Goal: Information Seeking & Learning: Check status

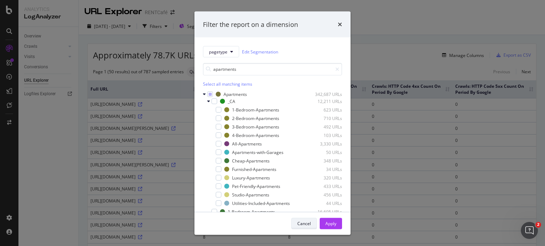
click at [303, 223] on div "Cancel" at bounding box center [303, 223] width 13 height 6
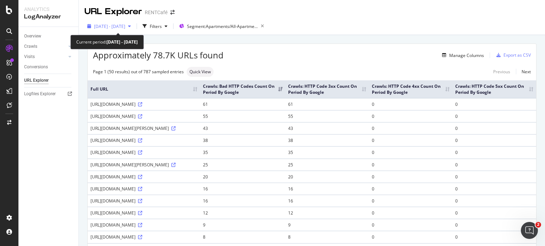
click at [118, 25] on span "[DATE] - [DATE]" at bounding box center [109, 26] width 31 height 6
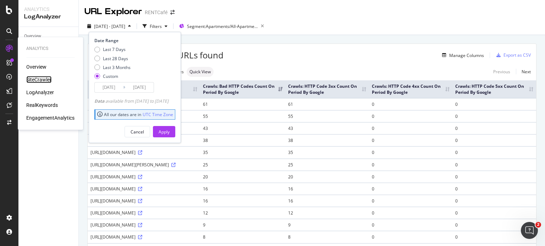
click at [44, 78] on div "SiteCrawler" at bounding box center [38, 79] width 25 height 7
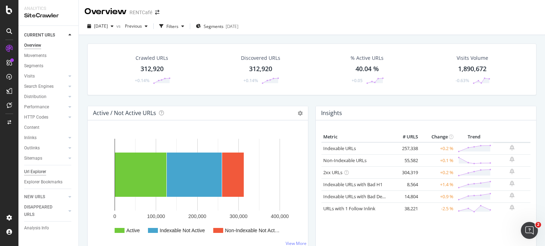
click at [43, 172] on div "Url Explorer" at bounding box center [35, 171] width 22 height 7
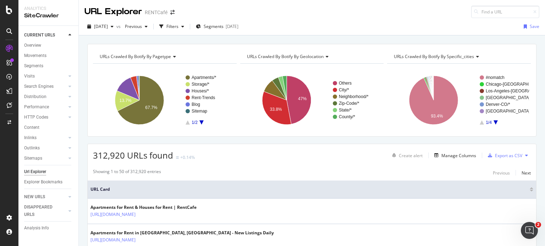
scroll to position [2, 0]
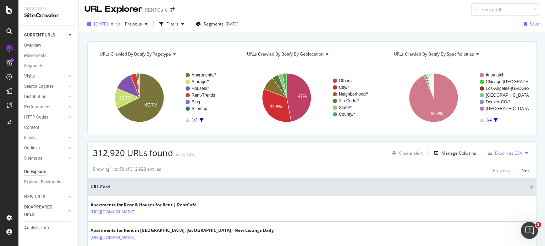
click at [108, 22] on span "[DATE]" at bounding box center [101, 24] width 14 height 6
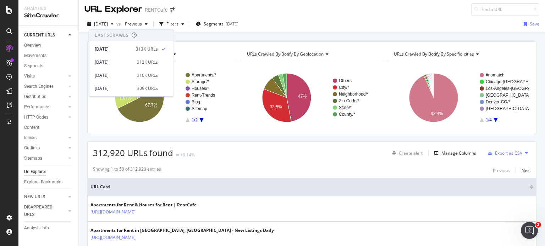
click at [290, 13] on div "URL Explorer RENTCafé" at bounding box center [312, 7] width 466 height 18
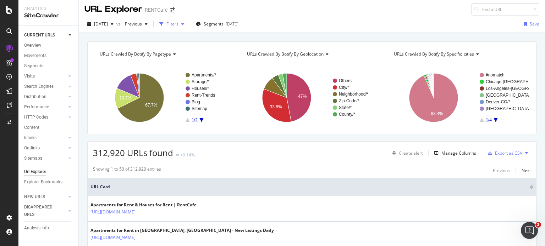
click at [178, 24] on div "Filters" at bounding box center [172, 24] width 12 height 6
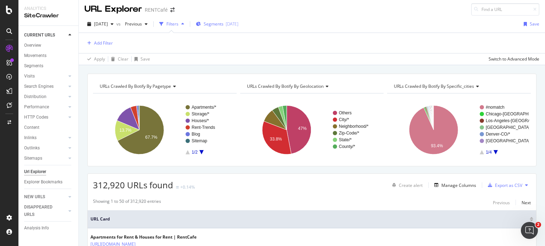
click at [223, 26] on span "Segments" at bounding box center [213, 24] width 20 height 6
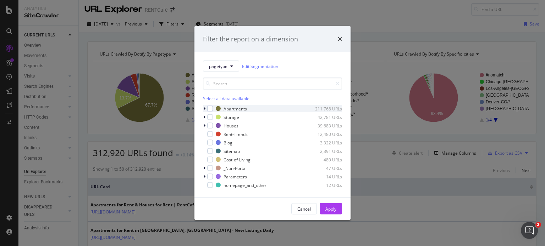
click at [204, 108] on icon "modal" at bounding box center [204, 109] width 2 height 4
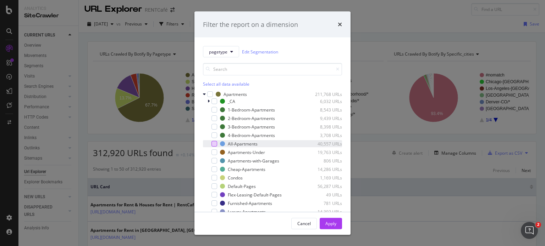
click at [215, 144] on div "modal" at bounding box center [214, 144] width 6 height 6
click at [333, 225] on div "Apply" at bounding box center [330, 223] width 11 height 6
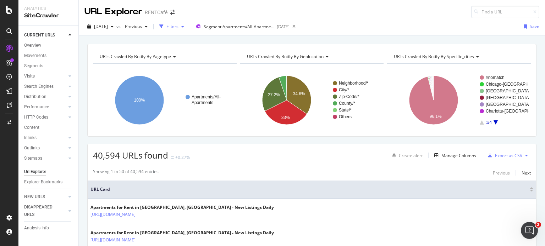
click at [178, 28] on div "Filters" at bounding box center [172, 26] width 12 height 6
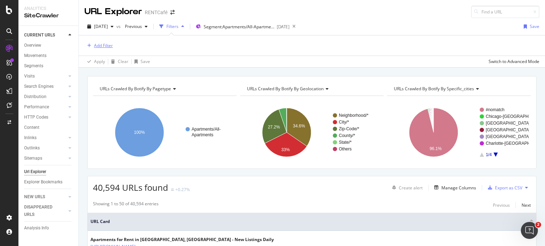
click at [104, 43] on div "Add Filter" at bounding box center [103, 46] width 19 height 6
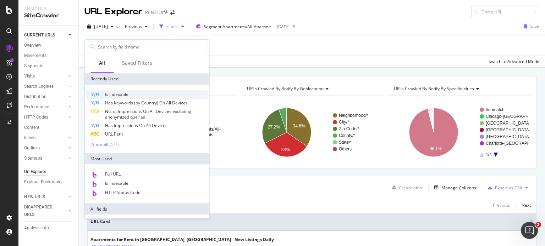
click at [116, 93] on span "Is Indexable" at bounding box center [116, 94] width 23 height 6
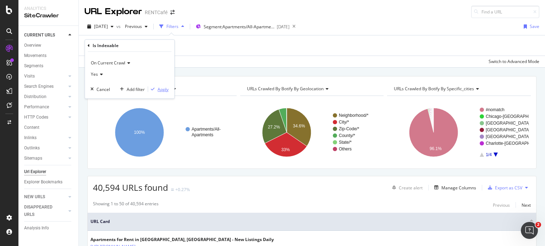
click at [163, 86] on div "Apply" at bounding box center [162, 89] width 11 height 6
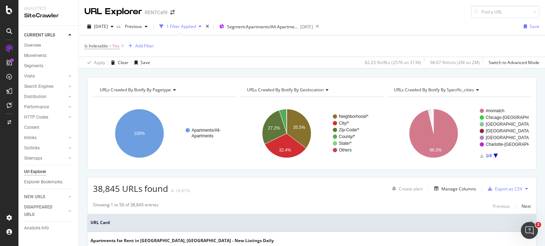
click at [368, 62] on div "82.23 % URLs ( 257K on 313K )" at bounding box center [392, 63] width 56 height 6
click at [122, 44] on icon at bounding box center [122, 46] width 6 height 7
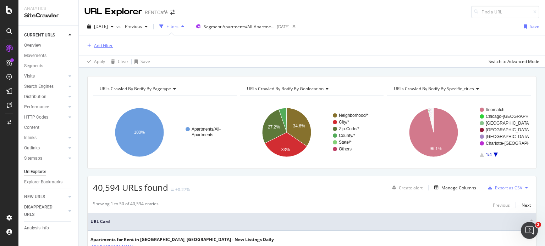
click at [106, 45] on div "Add Filter" at bounding box center [103, 46] width 19 height 6
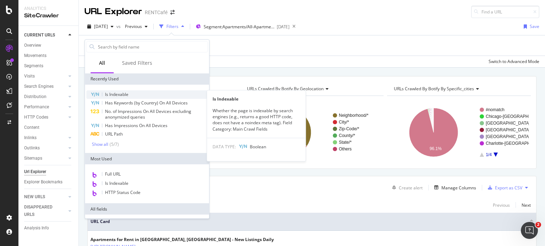
click at [120, 95] on span "Is Indexable" at bounding box center [116, 94] width 23 height 6
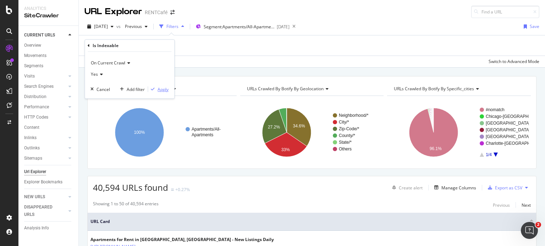
click at [164, 88] on div "Apply" at bounding box center [162, 89] width 11 height 6
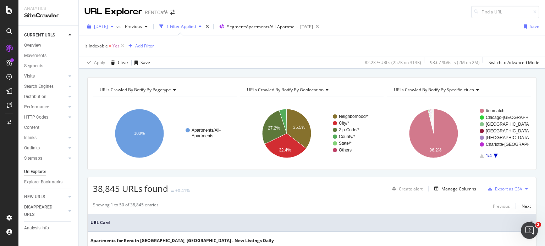
click at [108, 27] on span "[DATE]" at bounding box center [101, 26] width 14 height 6
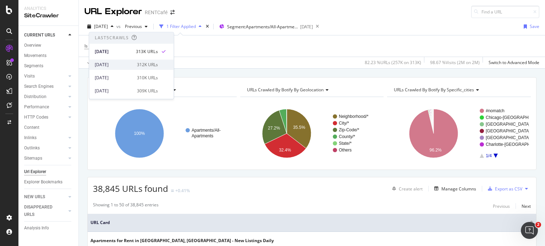
click at [117, 66] on div "[DATE]" at bounding box center [114, 65] width 38 height 6
